Goal: Task Accomplishment & Management: Manage account settings

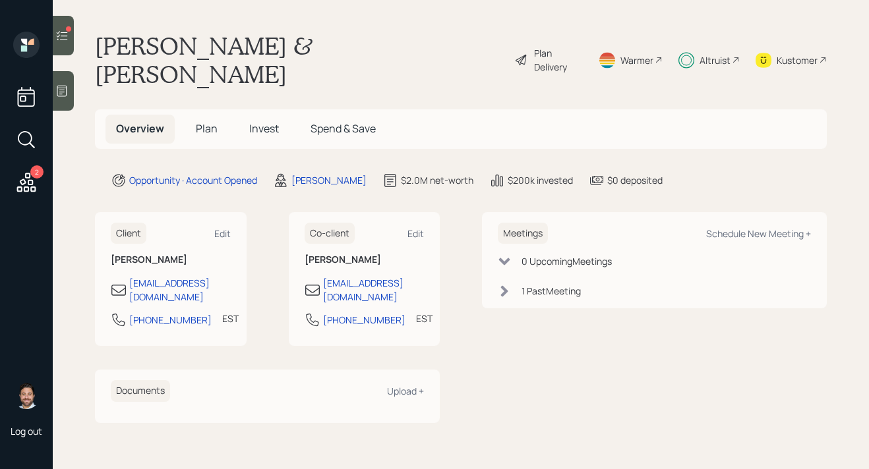
click at [65, 40] on icon at bounding box center [62, 35] width 11 height 9
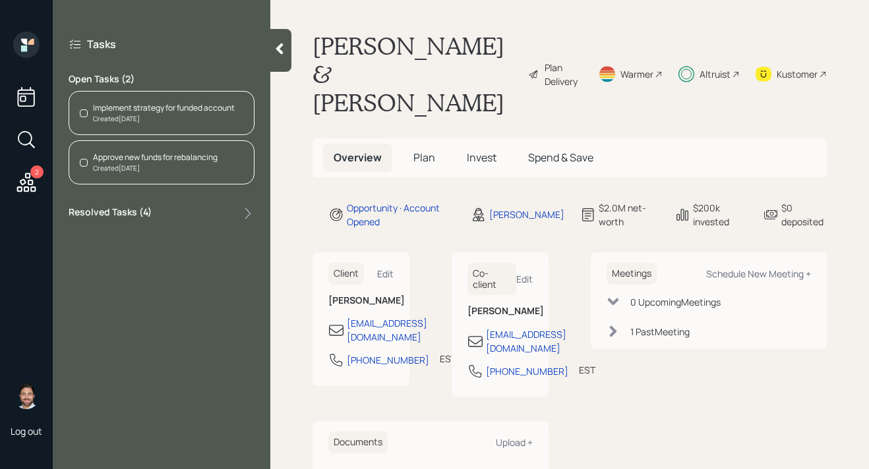
click at [150, 163] on div "Approve new funds for rebalancing" at bounding box center [155, 158] width 125 height 12
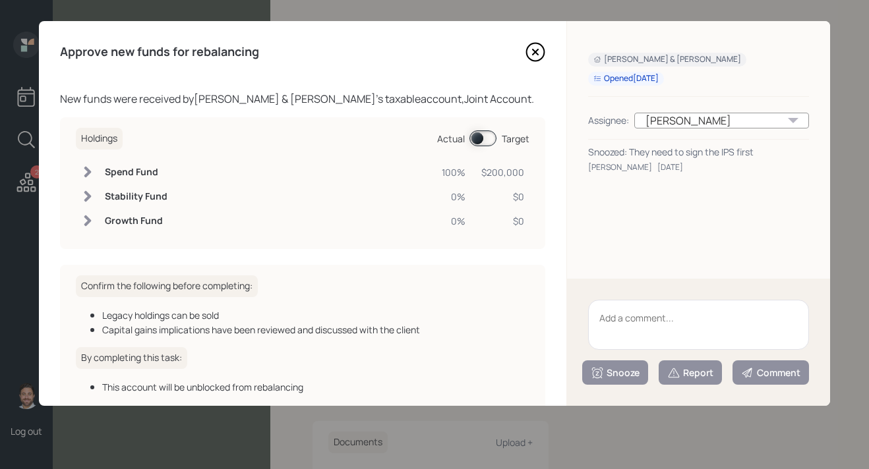
scroll to position [76, 0]
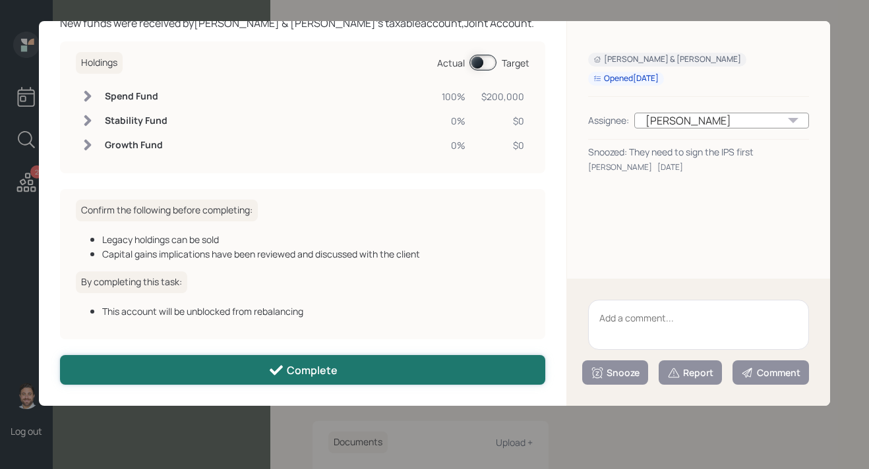
click at [294, 372] on div "Complete" at bounding box center [302, 370] width 69 height 16
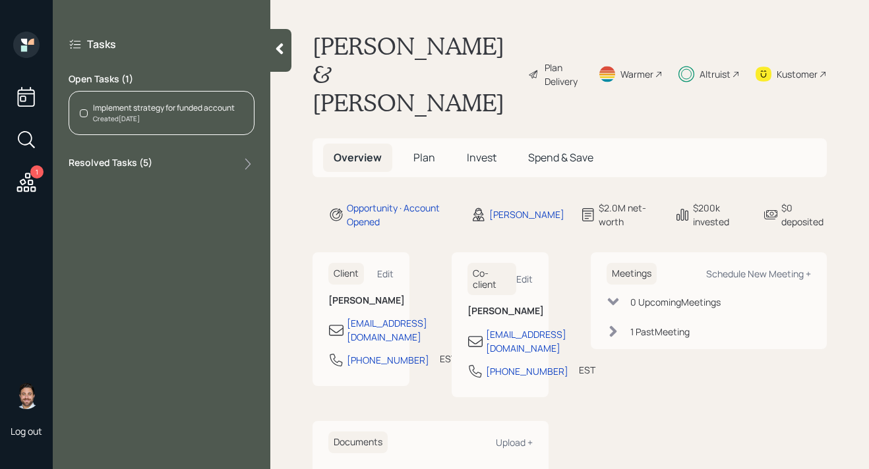
click at [213, 135] on div "Tasks Open Tasks ( 1 ) Implement strategy for funded account Created 3 days ago…" at bounding box center [161, 105] width 217 height 146
click at [213, 128] on div "Implement strategy for funded account Created 3 days ago" at bounding box center [162, 113] width 186 height 44
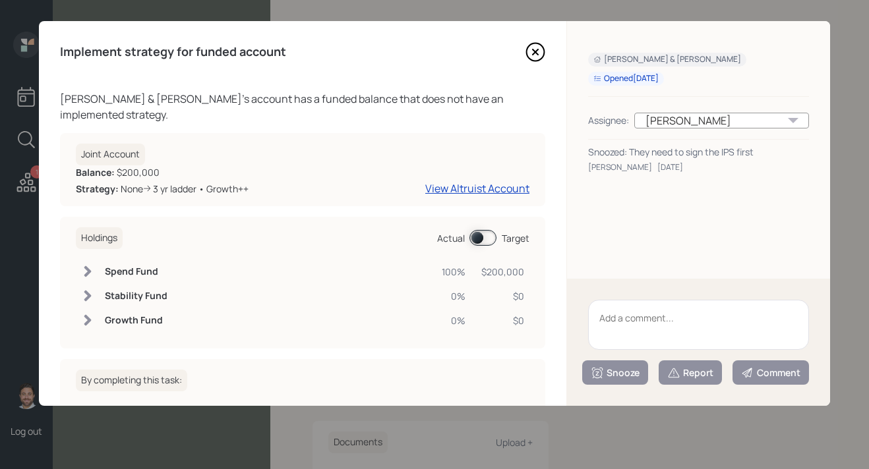
scroll to position [97, 0]
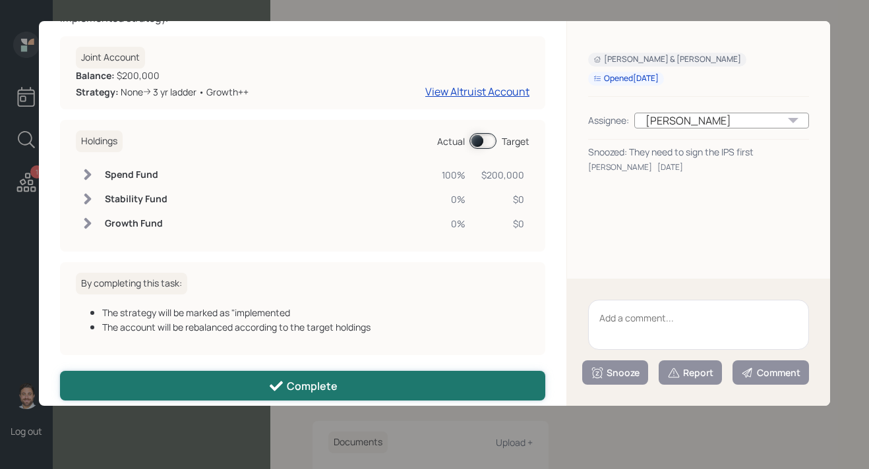
click at [247, 376] on button "Complete" at bounding box center [302, 386] width 485 height 30
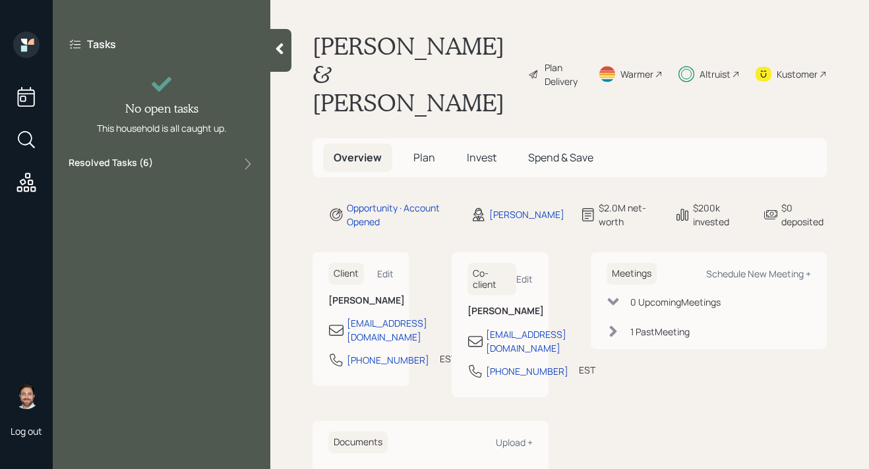
click at [268, 48] on div "Tasks No open tasks This household is all caught up. Resolved Tasks ( 6 )" at bounding box center [161, 105] width 217 height 146
